Goal: Task Accomplishment & Management: Complete application form

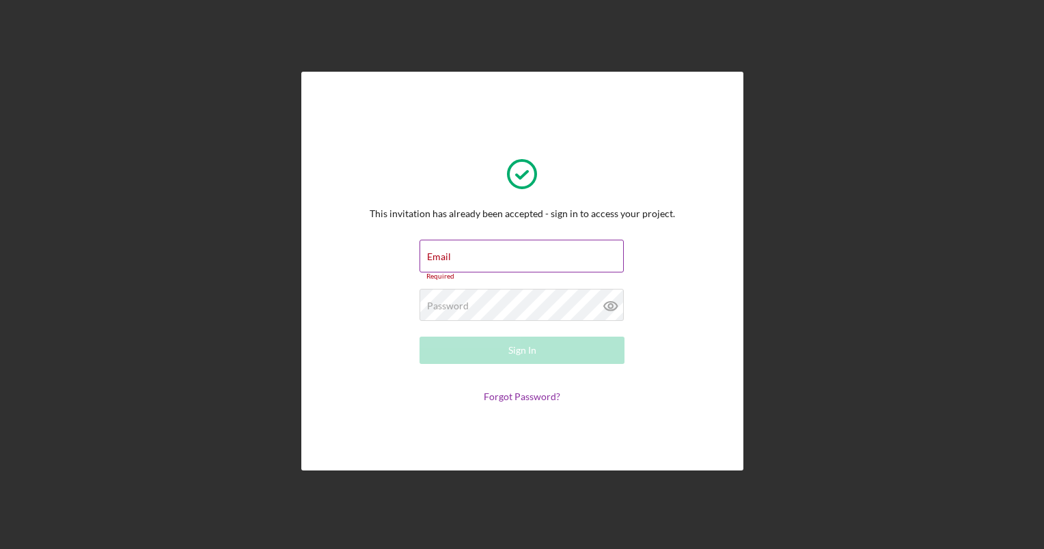
click at [478, 247] on div "Email Required" at bounding box center [522, 260] width 205 height 41
click at [470, 260] on input "Email" at bounding box center [522, 256] width 204 height 33
type input "[EMAIL_ADDRESS][DOMAIN_NAME]"
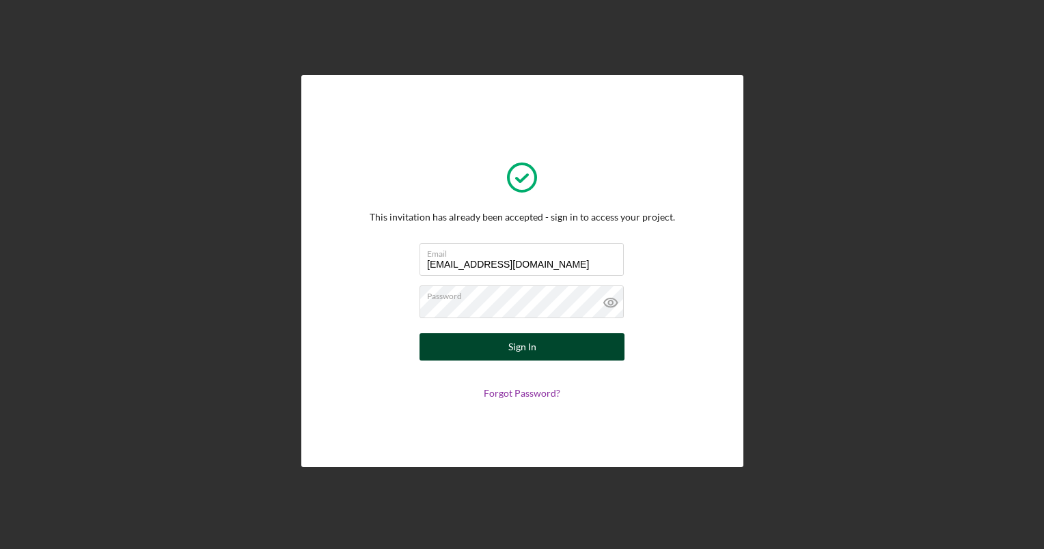
click at [543, 347] on button "Sign In" at bounding box center [522, 347] width 205 height 27
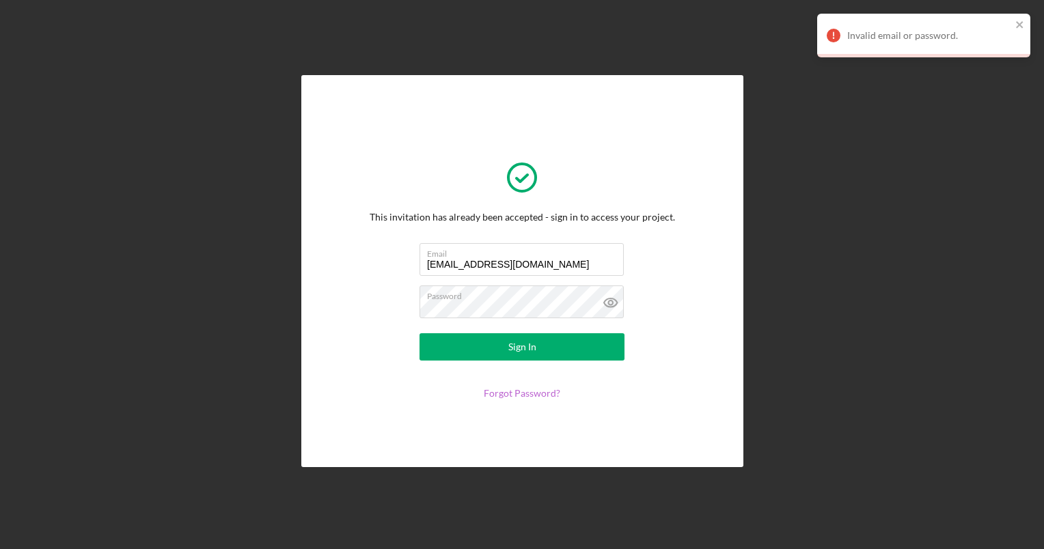
click at [530, 395] on link "Forgot Password?" at bounding box center [522, 393] width 77 height 12
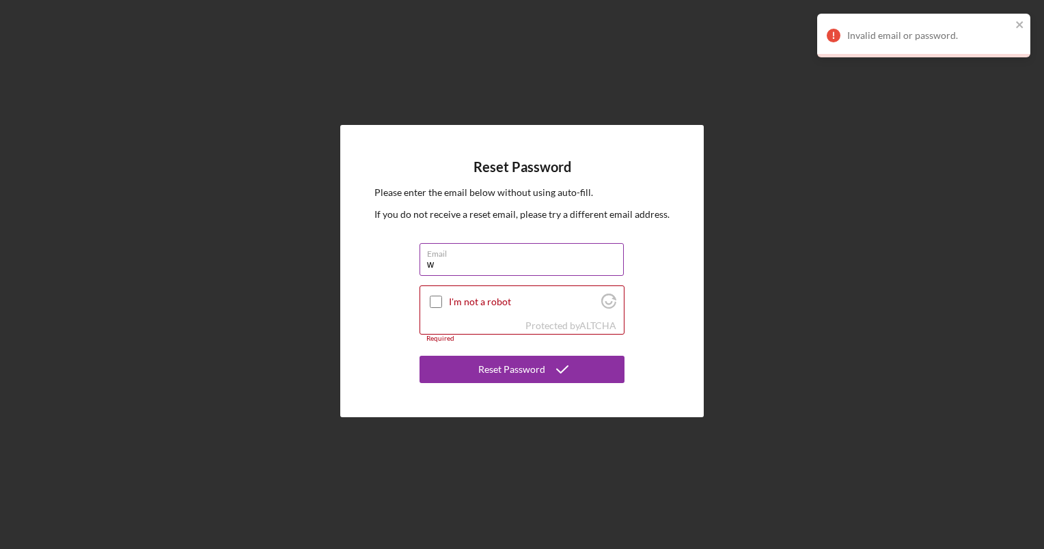
type input "[EMAIL_ADDRESS][DOMAIN_NAME]"
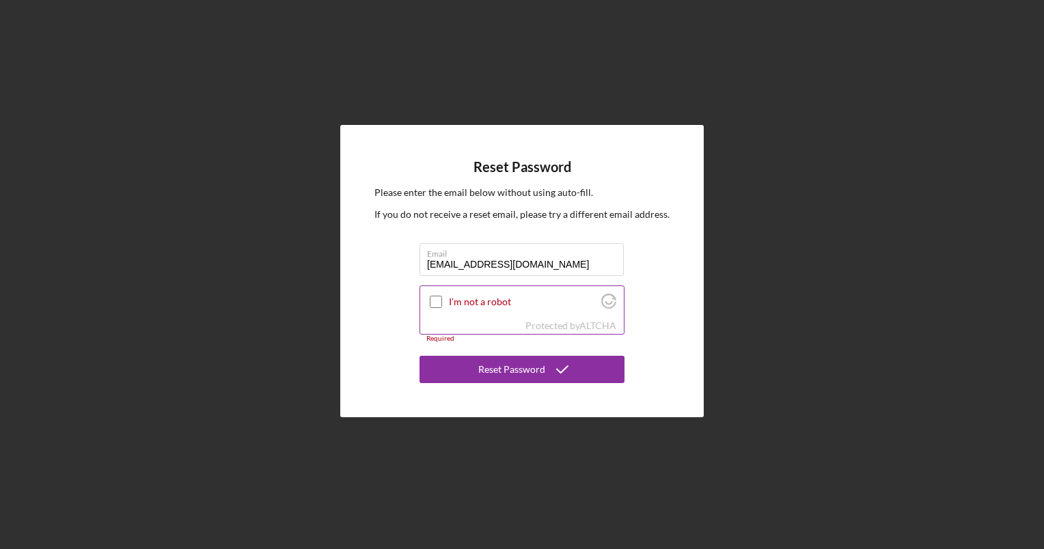
click at [430, 298] on input "I'm not a robot" at bounding box center [436, 302] width 12 height 12
checkbox input "true"
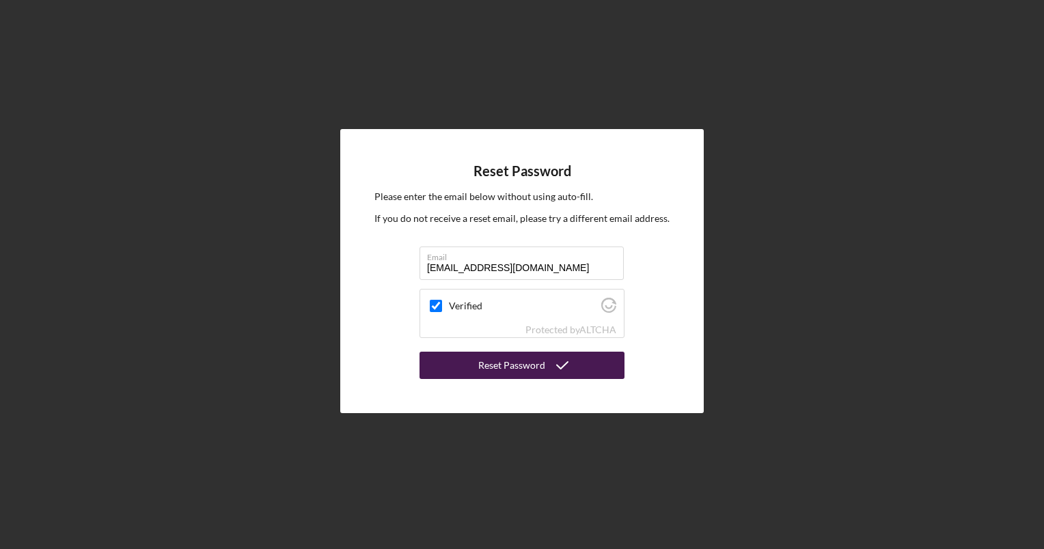
click at [506, 370] on div "Reset Password" at bounding box center [511, 365] width 67 height 27
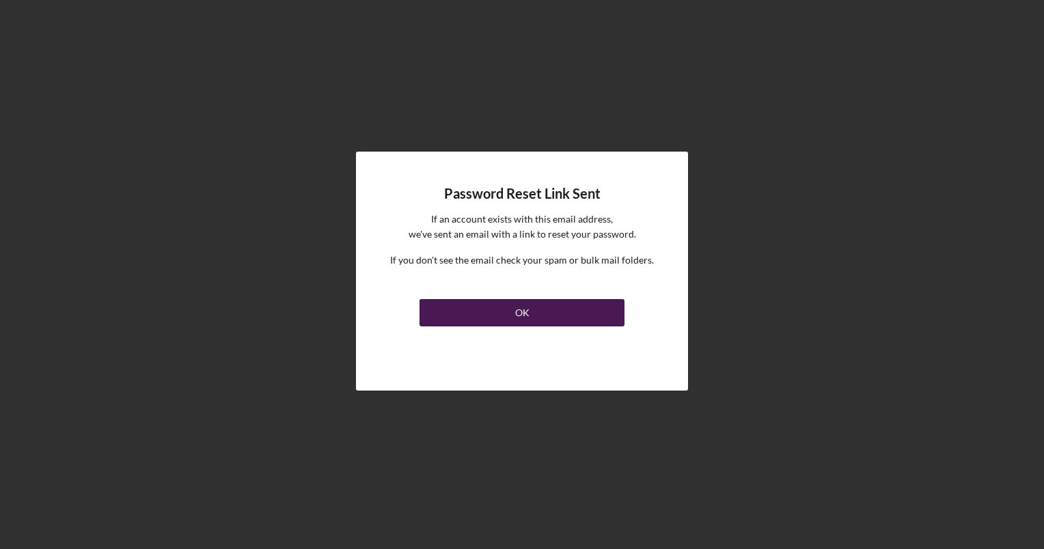
click at [510, 311] on button "OK" at bounding box center [522, 312] width 205 height 27
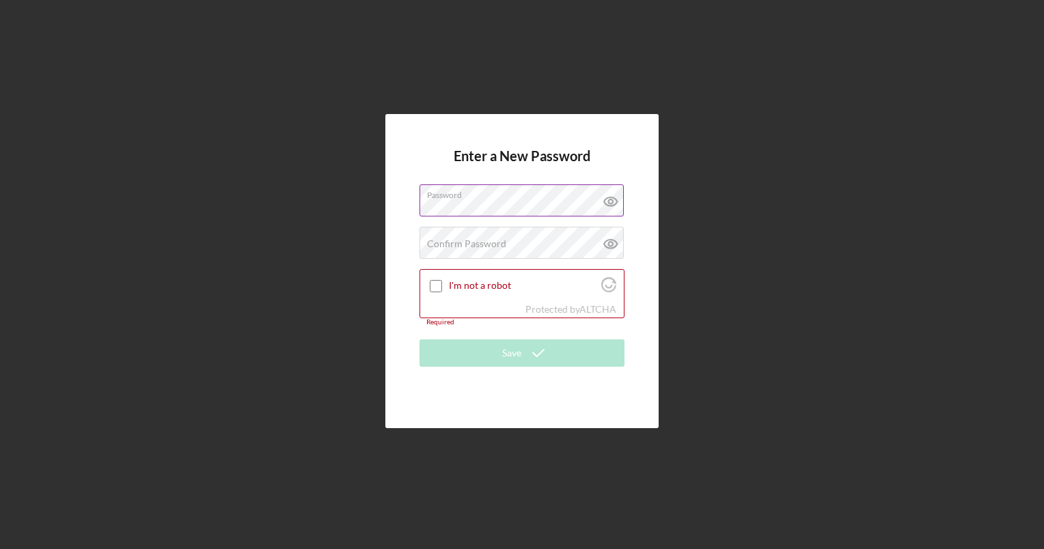
click at [610, 205] on icon at bounding box center [611, 202] width 34 height 34
click at [454, 236] on div "Confirm Password Passwords do not match." at bounding box center [522, 244] width 205 height 34
click at [437, 286] on input "I'm not a robot" at bounding box center [436, 286] width 12 height 12
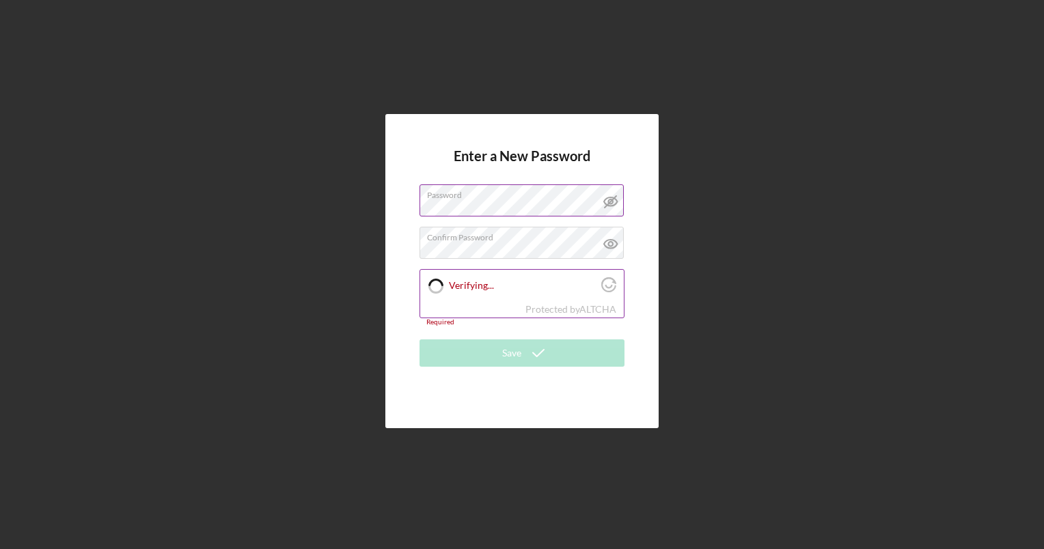
checkbox input "true"
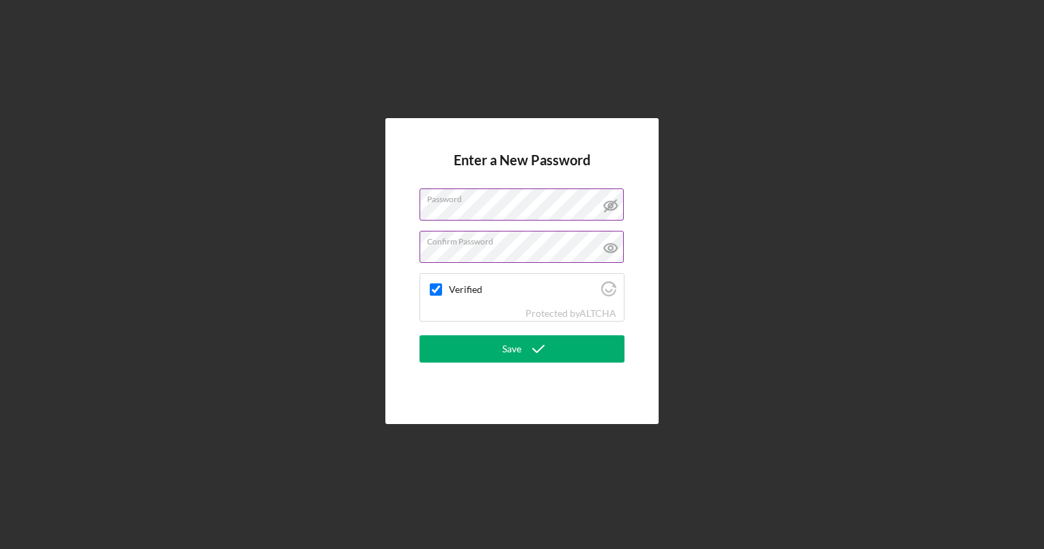
click at [614, 249] on icon at bounding box center [611, 248] width 34 height 34
click at [552, 344] on icon "submit" at bounding box center [538, 349] width 34 height 34
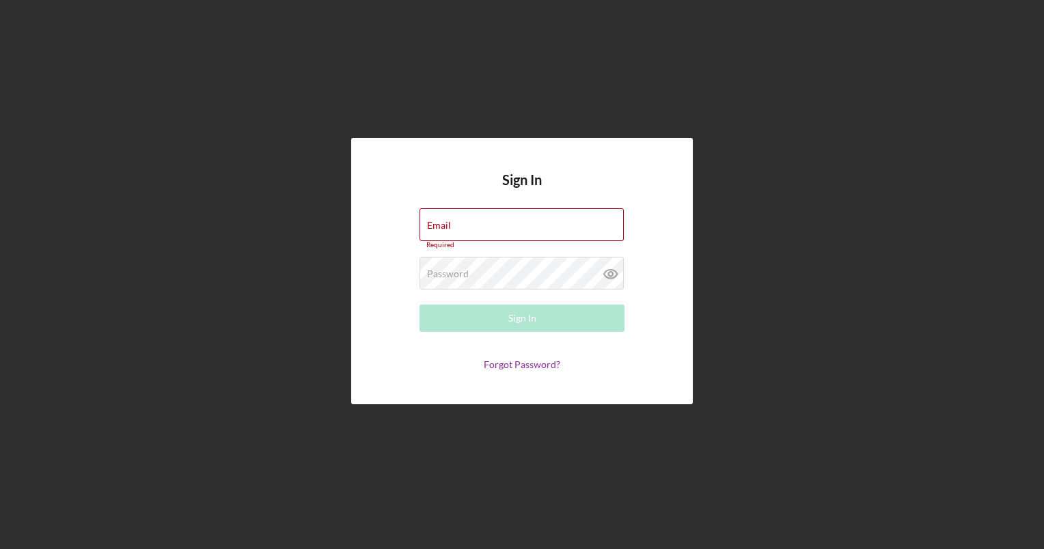
type input "wcsp2023@gmail.com"
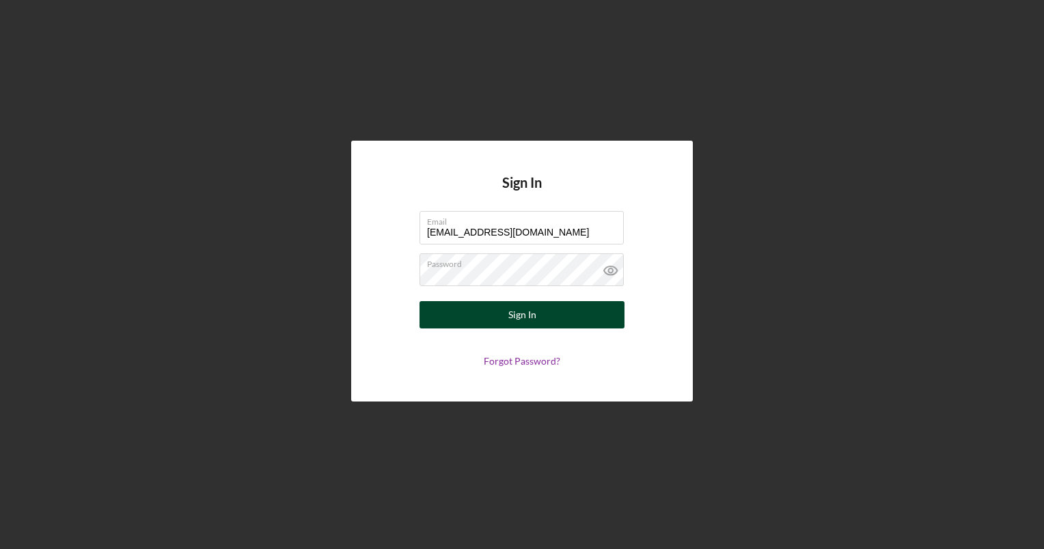
click at [504, 312] on button "Sign In" at bounding box center [522, 314] width 205 height 27
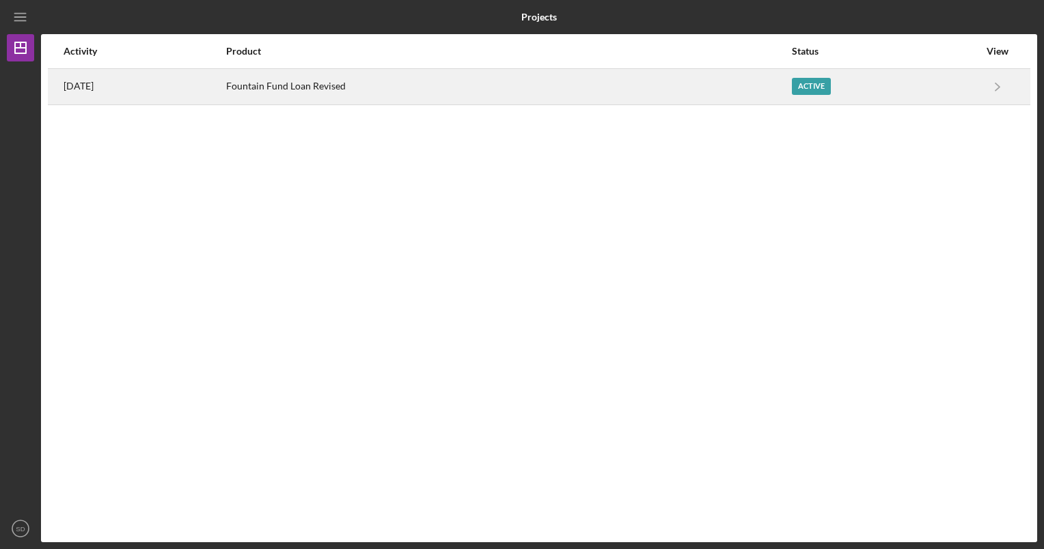
click at [353, 87] on div "Fountain Fund Loan Revised" at bounding box center [508, 87] width 564 height 34
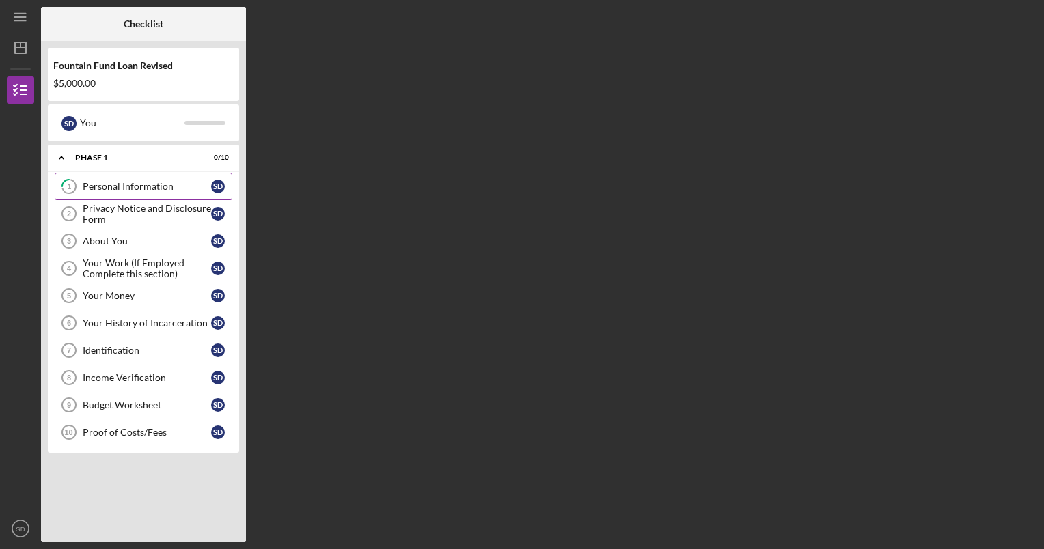
click at [159, 193] on link "1 Personal Information S D" at bounding box center [144, 186] width 178 height 27
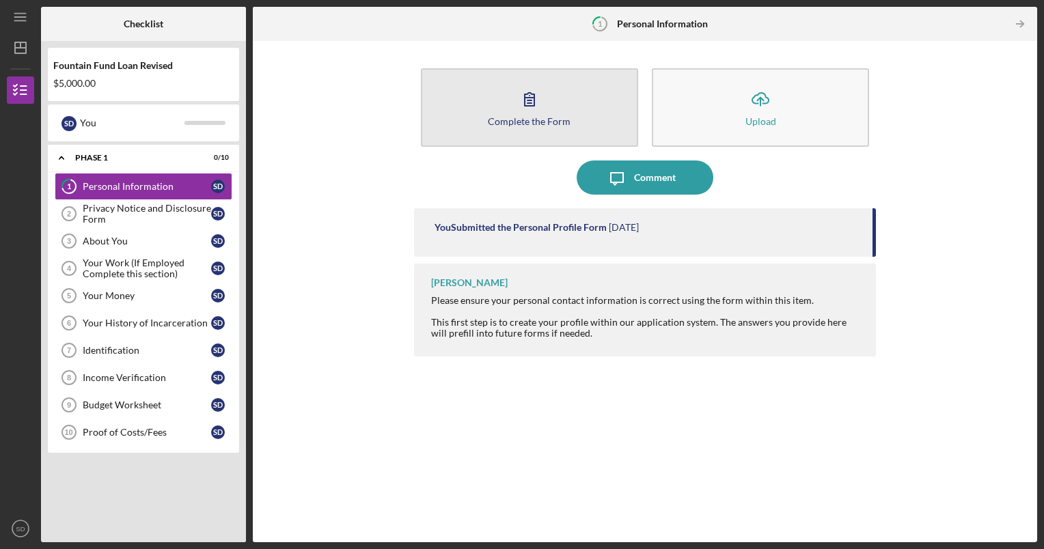
click at [483, 112] on button "Complete the Form Form" at bounding box center [529, 107] width 217 height 79
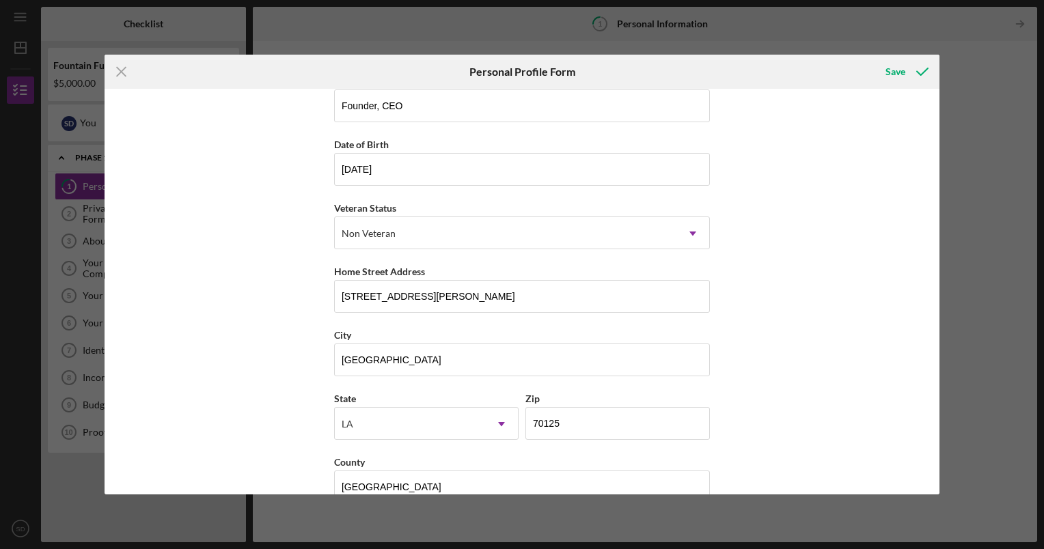
scroll to position [115, 0]
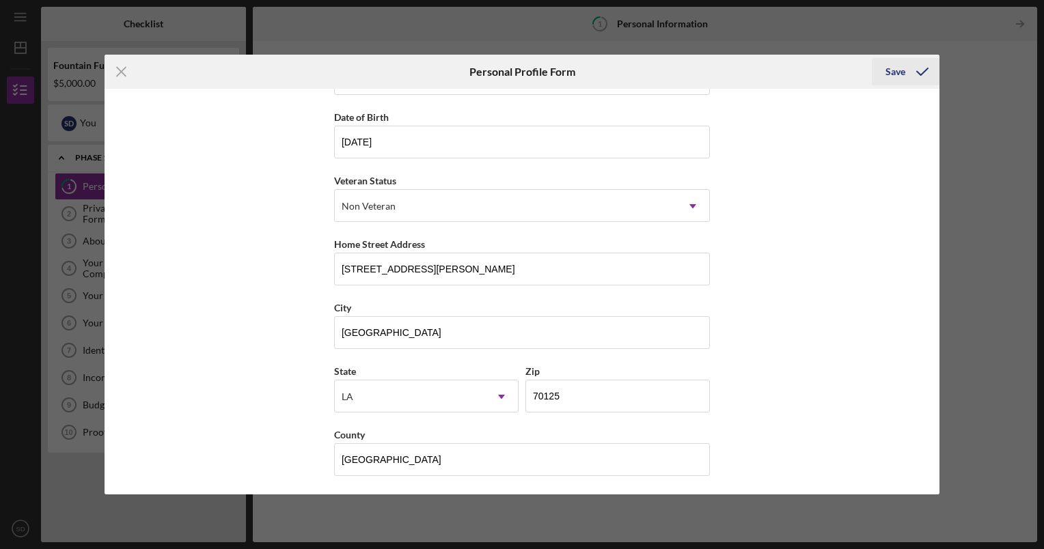
click at [899, 77] on div "Save" at bounding box center [896, 71] width 20 height 27
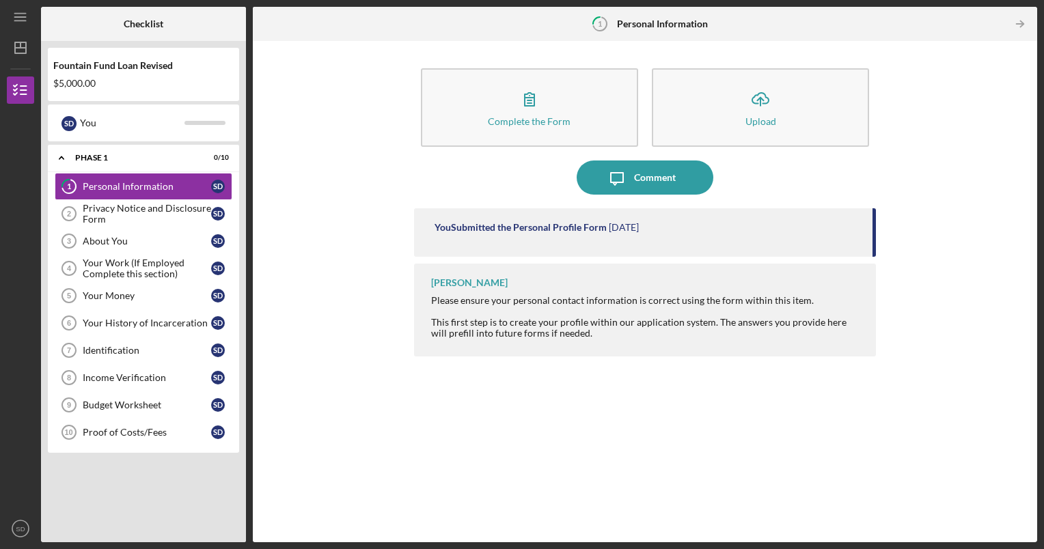
click at [639, 232] on time "1 month ago" at bounding box center [624, 227] width 30 height 11
click at [571, 231] on div "You Submitted the Personal Profile Form" at bounding box center [521, 227] width 172 height 11
click at [439, 338] on div "Please ensure your personal contact information is correct using the form withi…" at bounding box center [647, 317] width 432 height 44
click at [1018, 23] on icon "Icon/Table Pagination Arrow" at bounding box center [1020, 24] width 31 height 31
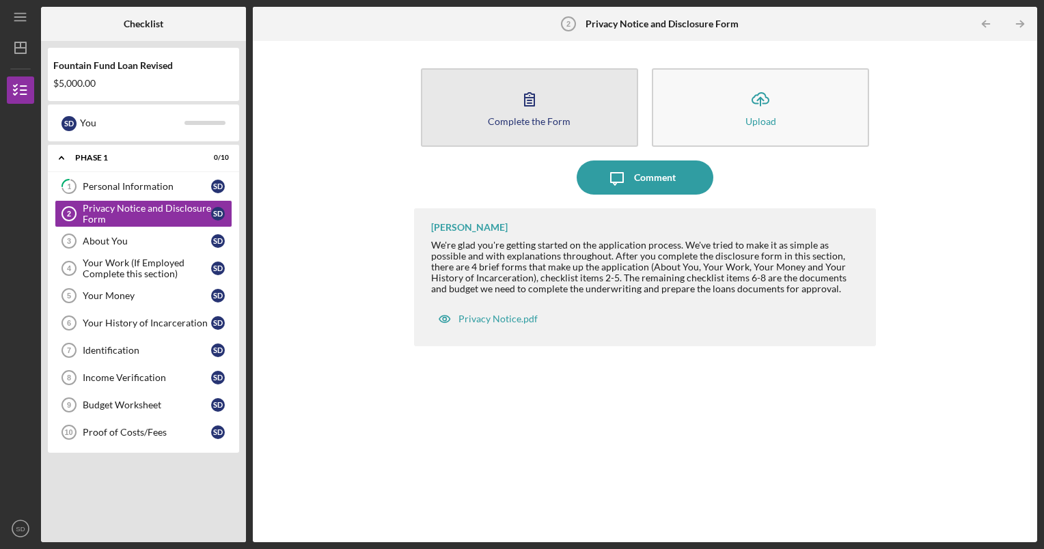
click at [532, 117] on div "Complete the Form" at bounding box center [529, 121] width 83 height 10
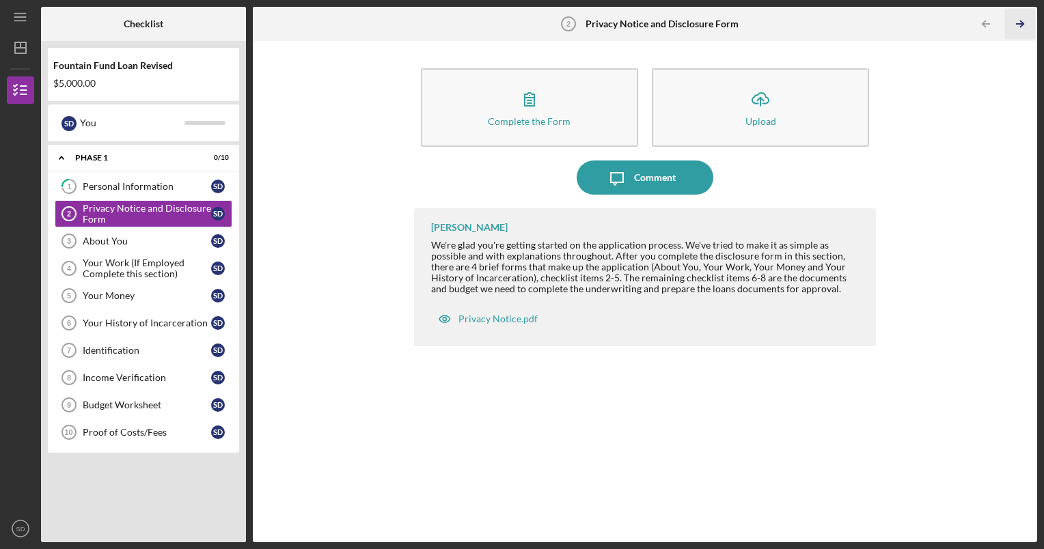
click at [1017, 18] on icon "Icon/Table Pagination Arrow" at bounding box center [1020, 24] width 31 height 31
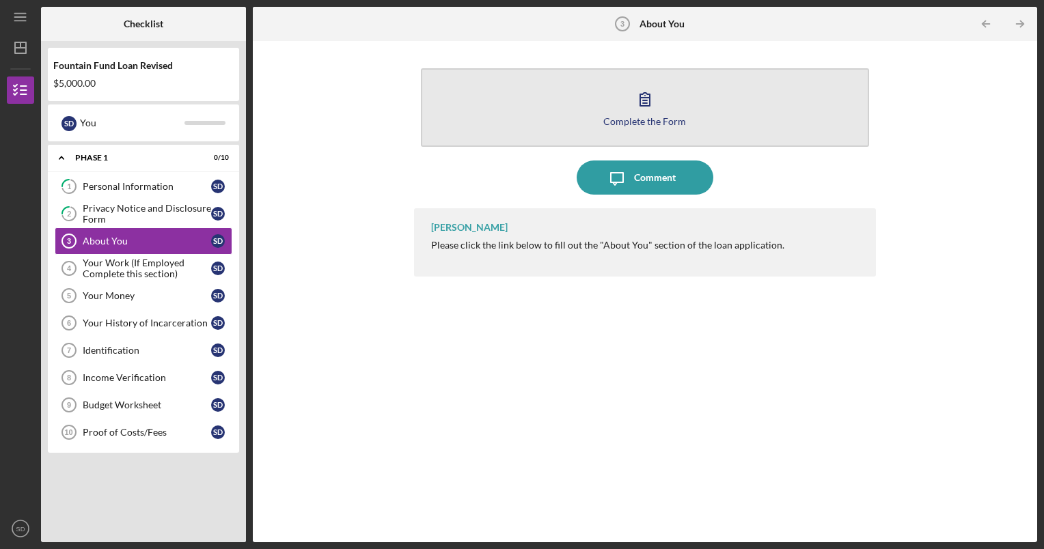
click at [662, 92] on button "Complete the Form Form" at bounding box center [645, 107] width 449 height 79
